Goal: Information Seeking & Learning: Learn about a topic

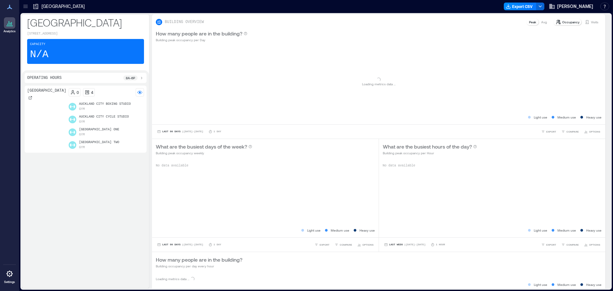
click at [24, 5] on icon at bounding box center [25, 6] width 6 height 6
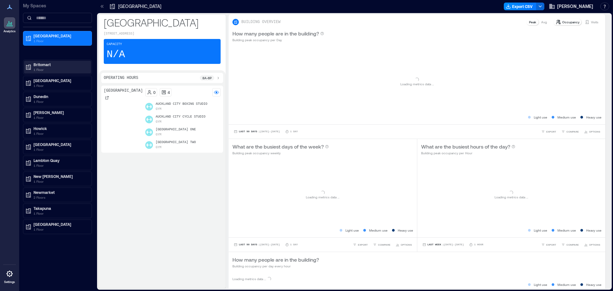
click at [38, 69] on p "1 Floor" at bounding box center [61, 69] width 54 height 5
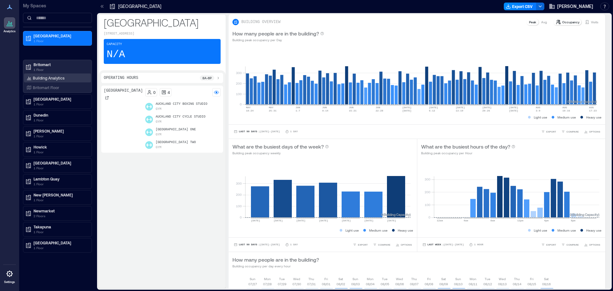
click at [41, 77] on p "Building Analytics" at bounding box center [49, 77] width 32 height 5
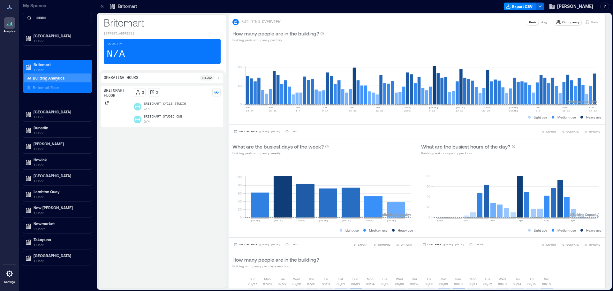
click at [149, 119] on p "Britomart Studio One" at bounding box center [163, 116] width 38 height 5
click at [109, 102] on div at bounding box center [107, 103] width 6 height 6
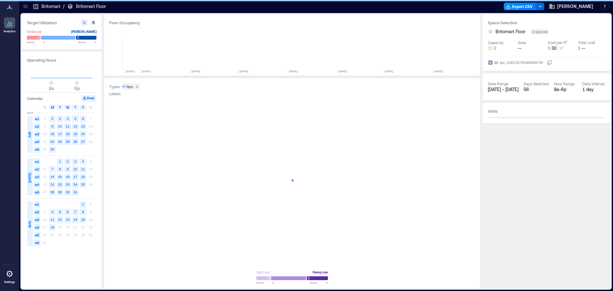
scroll to position [0, 3098]
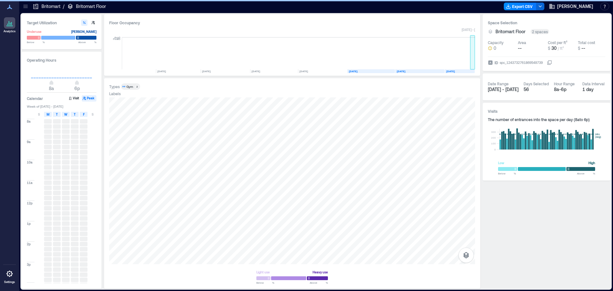
click at [475, 63] on rect at bounding box center [472, 53] width 5 height 32
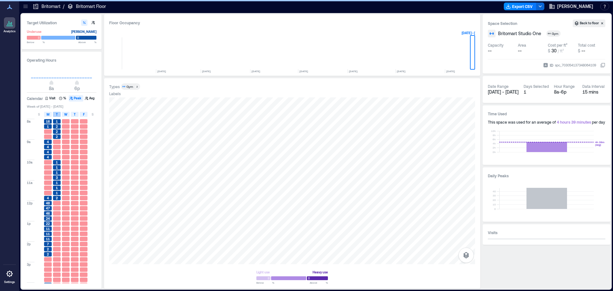
click at [59, 113] on div "T" at bounding box center [57, 114] width 8 height 5
click at [46, 85] on span "8a 6p" at bounding box center [61, 84] width 61 height 10
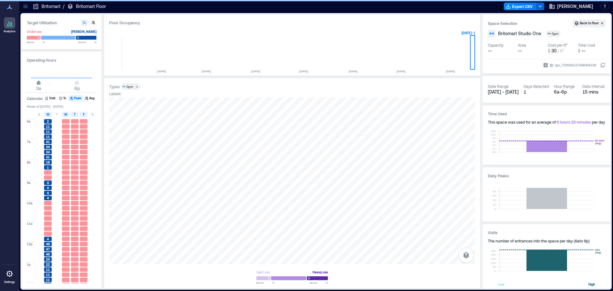
type input "*"
drag, startPoint x: 46, startPoint y: 82, endPoint x: 40, endPoint y: 88, distance: 7.9
click at [40, 85] on span "4a" at bounding box center [41, 83] width 4 height 3
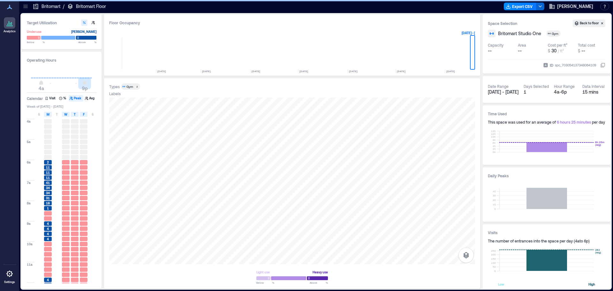
drag, startPoint x: 77, startPoint y: 83, endPoint x: 86, endPoint y: 80, distance: 9.5
click at [86, 79] on div "4a 9p" at bounding box center [62, 78] width 70 height 24
type input "**"
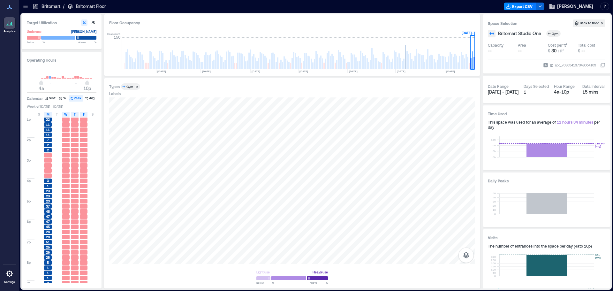
scroll to position [172, 0]
click at [465, 62] on rect at bounding box center [464, 63] width 1 height 10
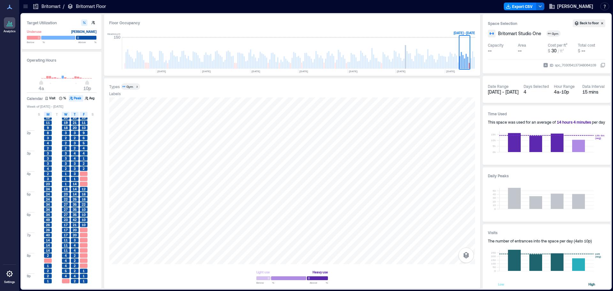
scroll to position [204, 0]
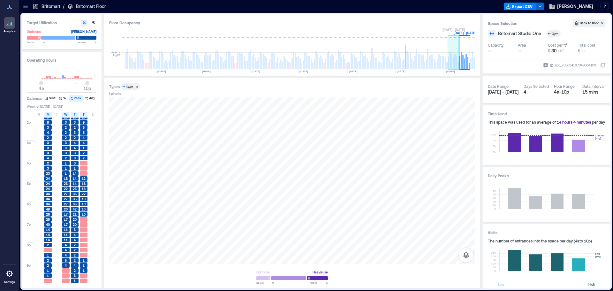
click at [456, 57] on rect at bounding box center [456, 62] width 1 height 13
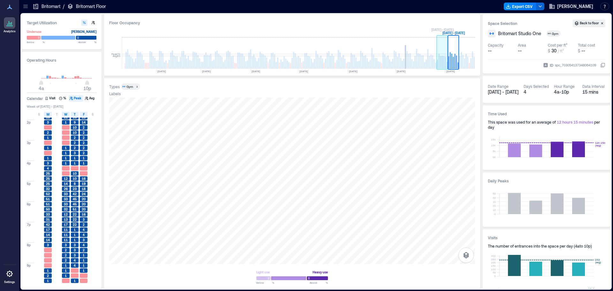
click at [441, 60] on rect at bounding box center [440, 62] width 1 height 13
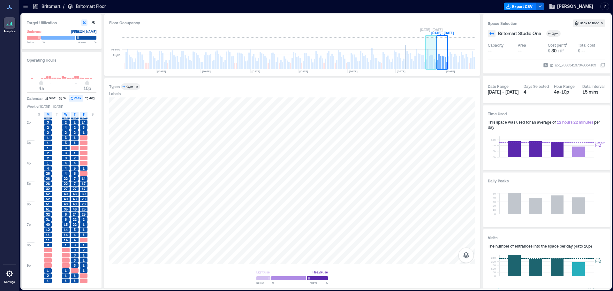
click at [435, 63] on rect at bounding box center [434, 64] width 1 height 10
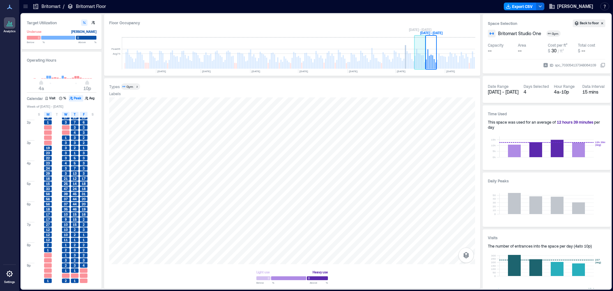
click at [415, 57] on rect at bounding box center [415, 62] width 1 height 13
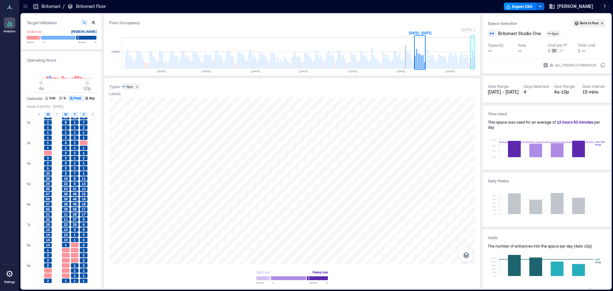
click at [472, 64] on rect at bounding box center [470, 63] width 1 height 11
